Goal: Find specific page/section: Find specific page/section

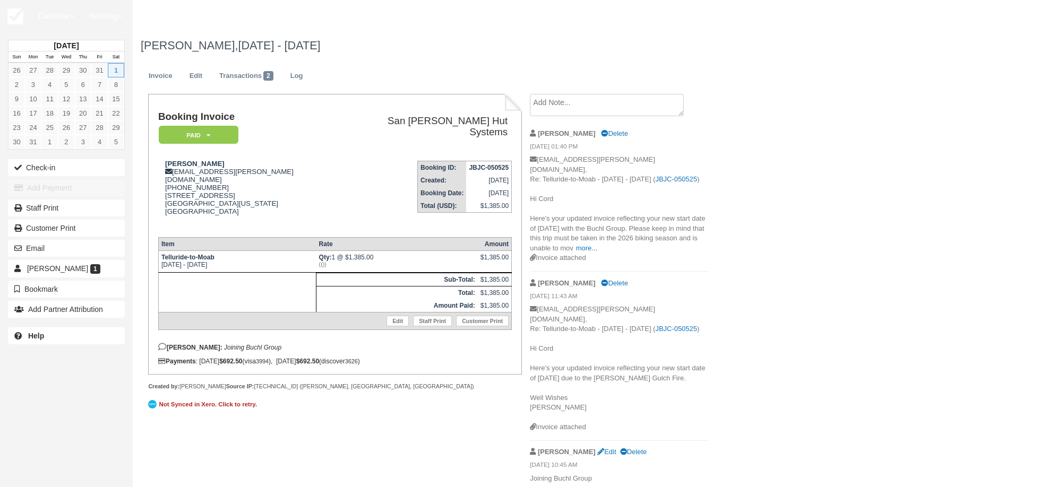
scroll to position [6, 0]
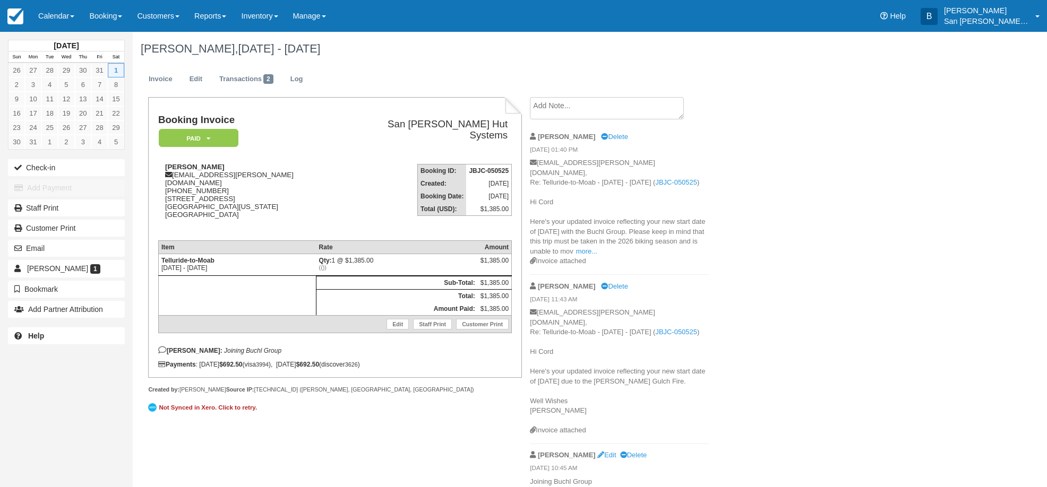
scroll to position [6, 0]
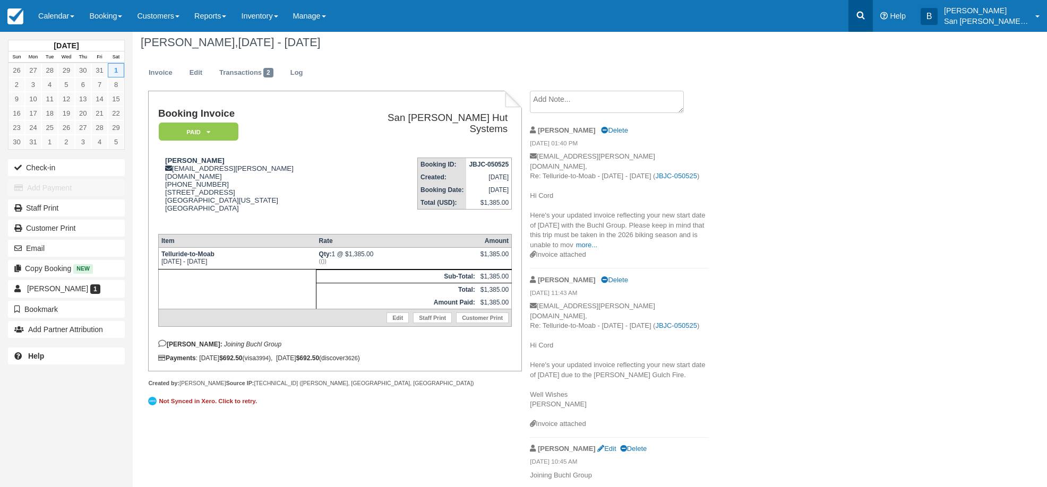
click at [859, 21] on link at bounding box center [860, 16] width 24 height 32
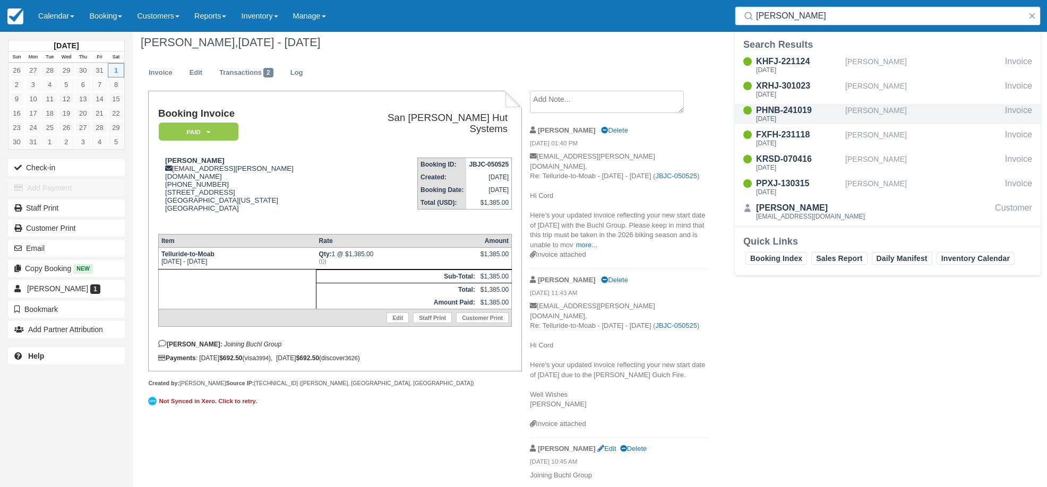
type input "[PERSON_NAME]"
click at [797, 116] on div "[DATE]" at bounding box center [798, 119] width 85 height 6
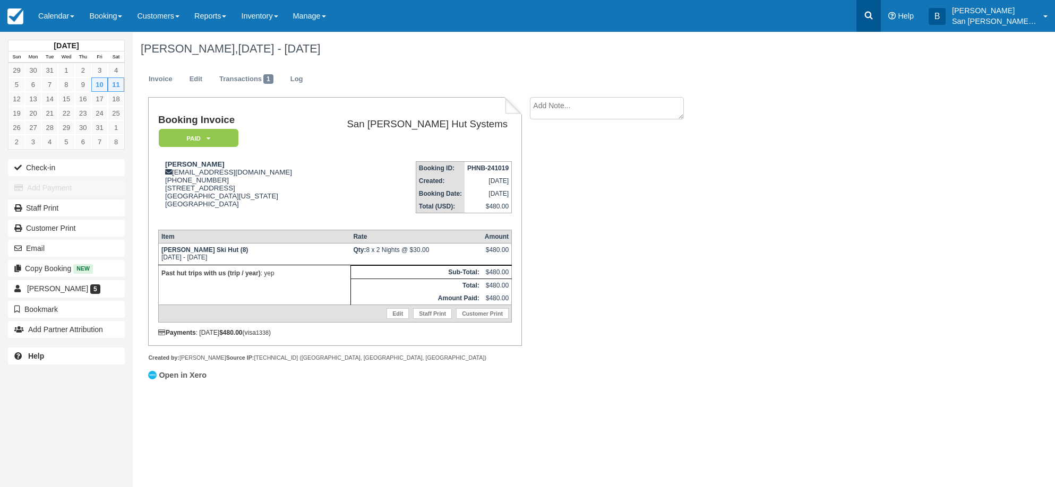
click at [874, 19] on icon at bounding box center [868, 15] width 11 height 11
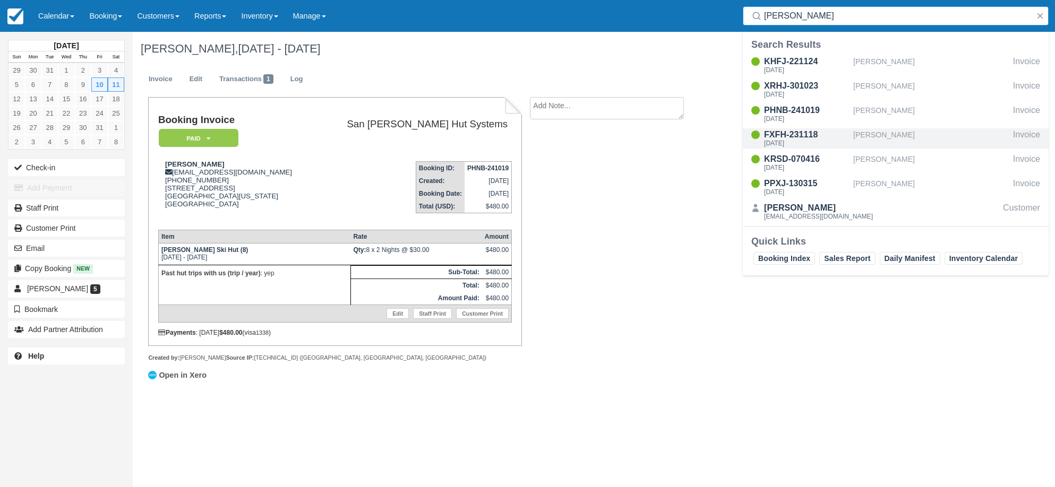
type input "[PERSON_NAME]"
click at [788, 141] on div "[DATE]" at bounding box center [806, 143] width 85 height 6
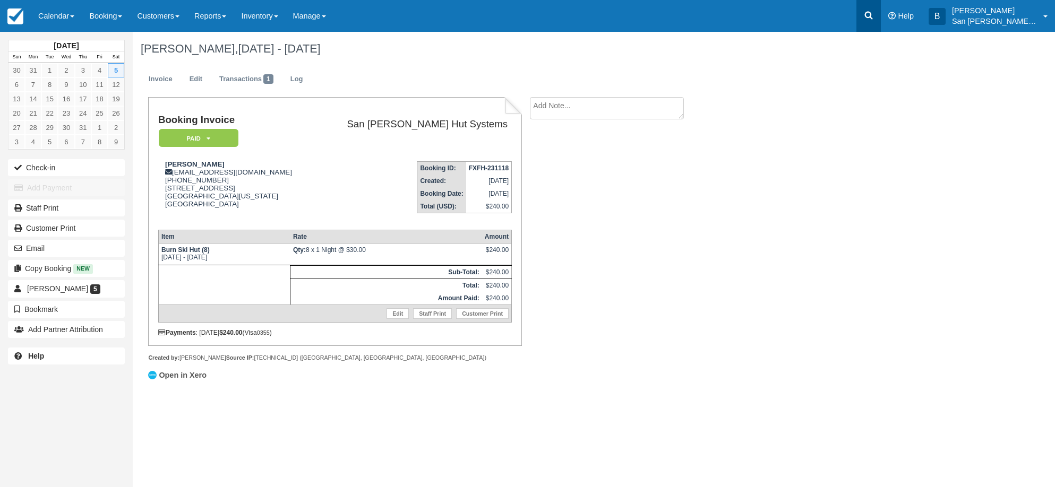
click at [881, 22] on link at bounding box center [868, 16] width 24 height 32
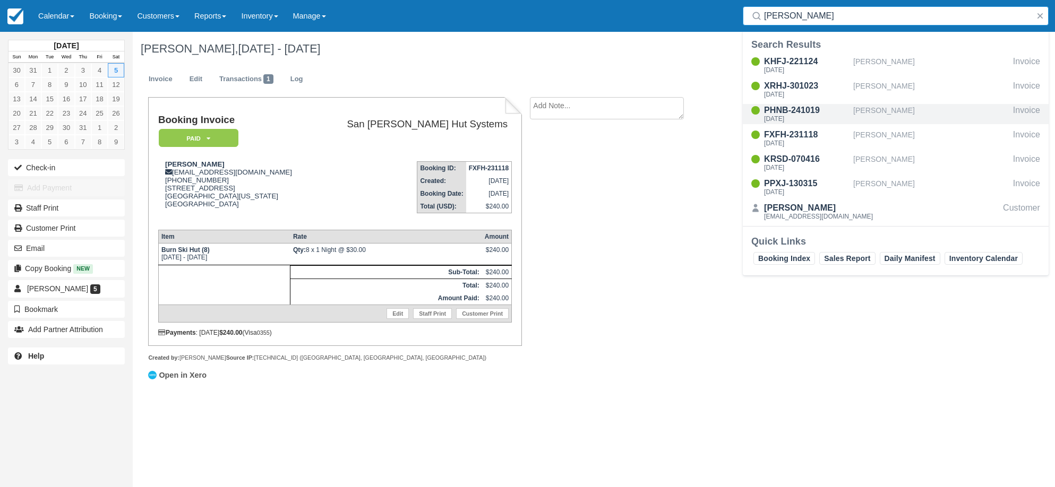
type input "[PERSON_NAME]"
click at [806, 119] on div "[DATE]" at bounding box center [806, 119] width 85 height 6
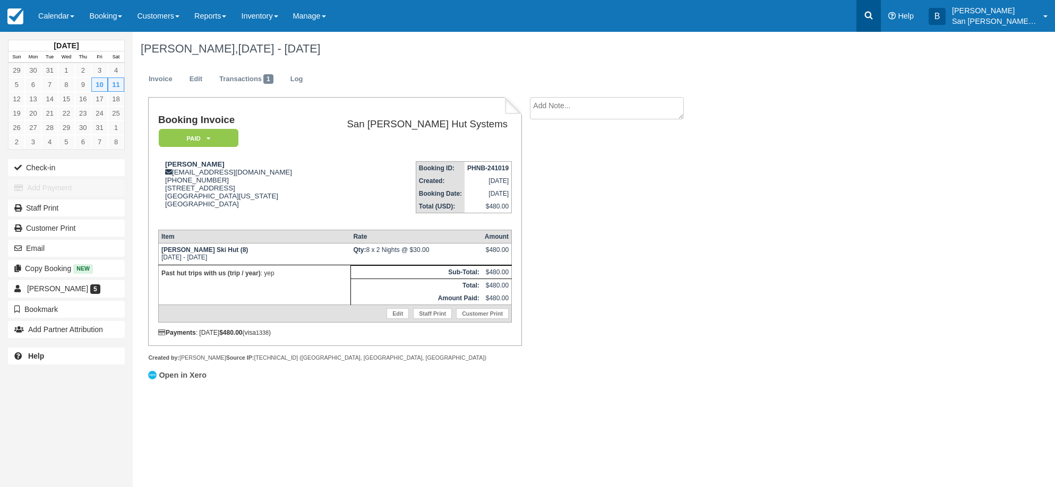
click at [874, 14] on icon at bounding box center [868, 15] width 11 height 11
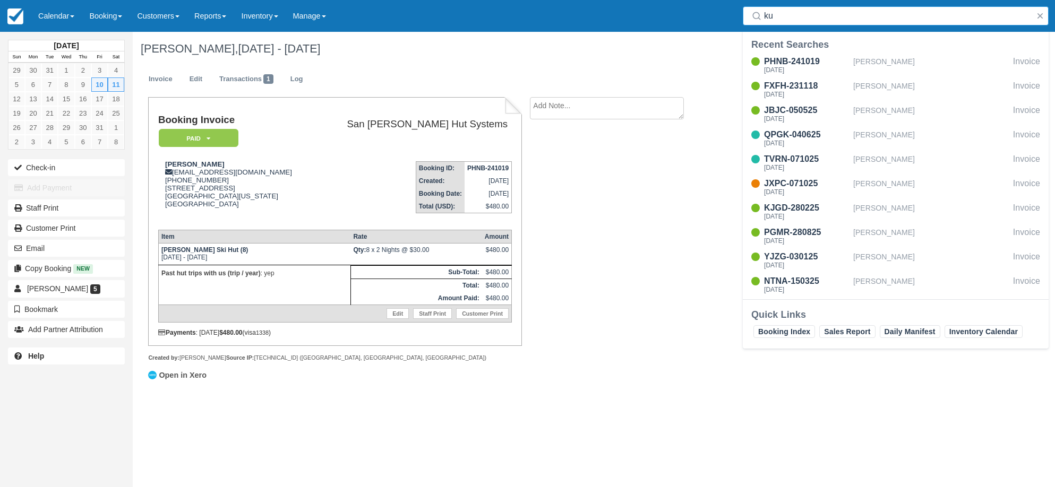
type input "[PERSON_NAME]"
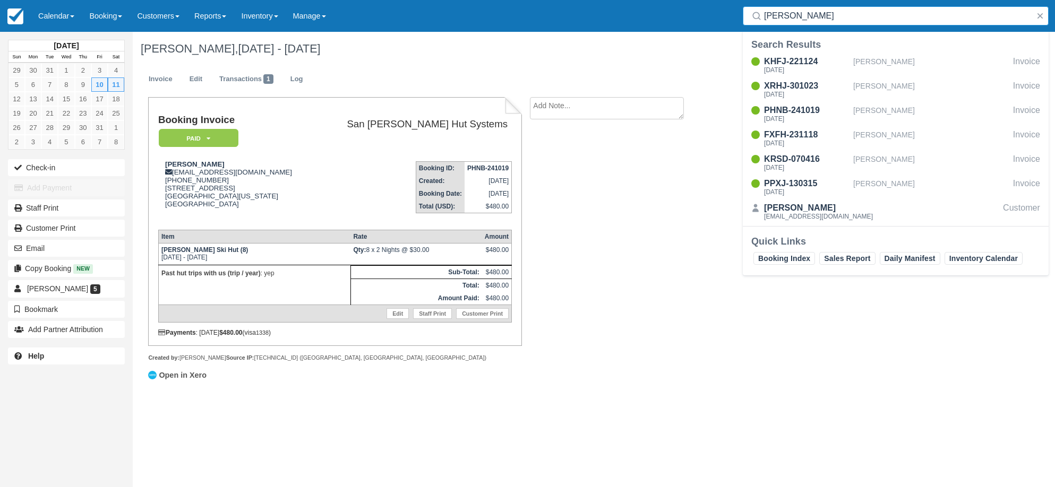
drag, startPoint x: 806, startPoint y: 21, endPoint x: 697, endPoint y: 7, distance: 109.2
click at [699, 7] on div "Menu Calendar Customer Inventory Month Week Day Booking Daily Manifest Daily Li…" at bounding box center [527, 16] width 1055 height 32
